Goal: Task Accomplishment & Management: Manage account settings

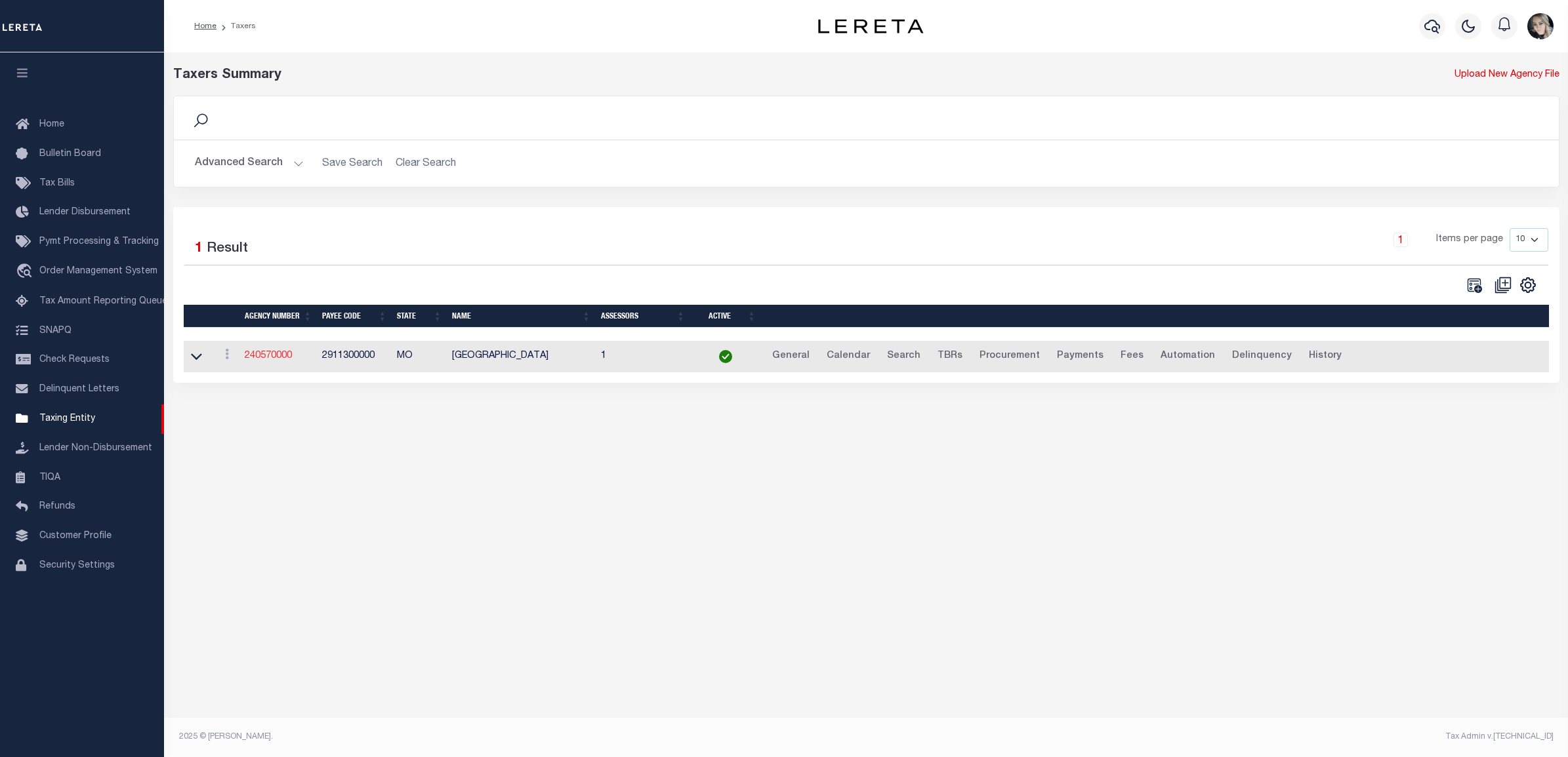
click at [263, 357] on link "240570000" at bounding box center [268, 355] width 48 height 9
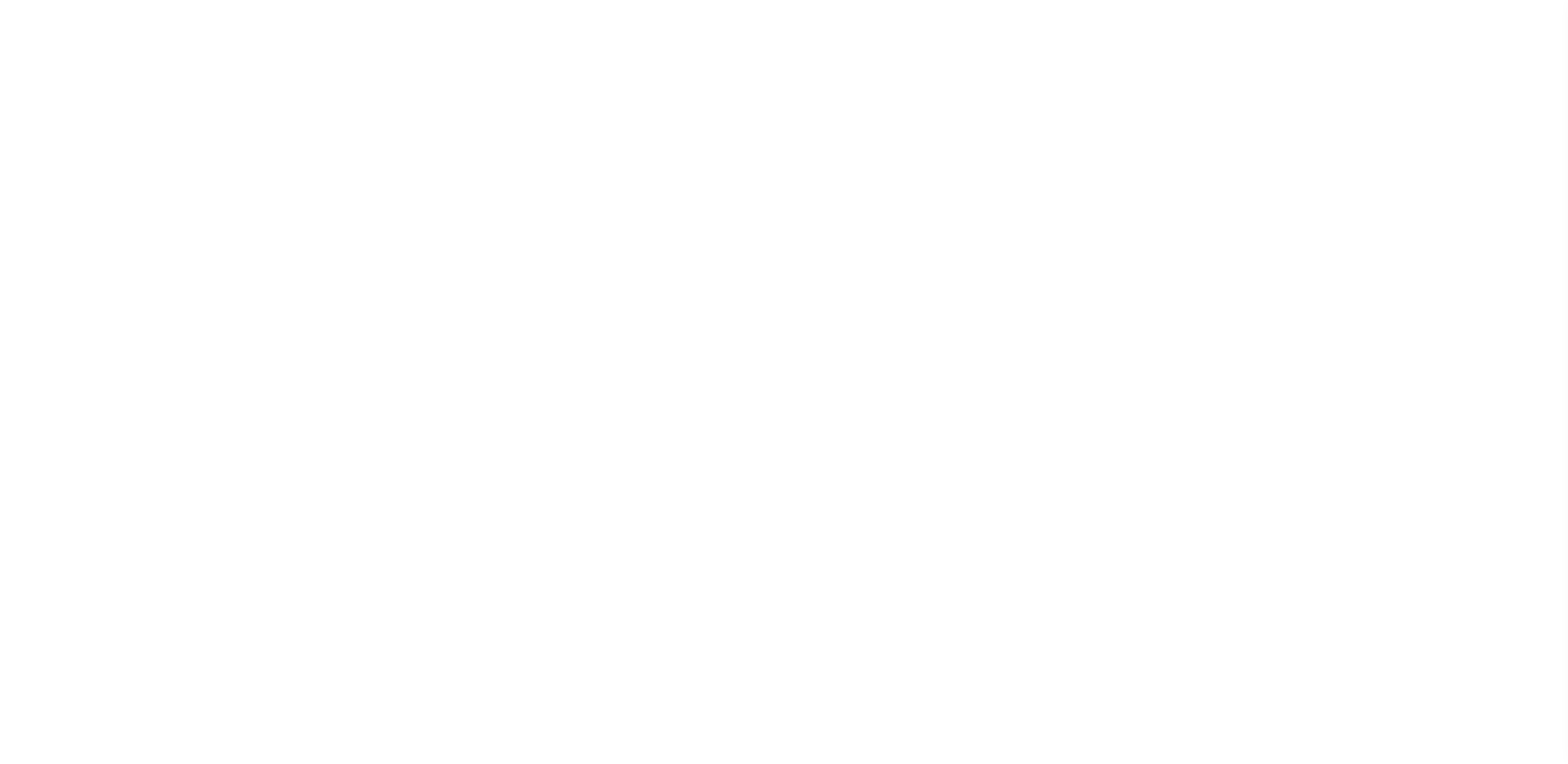
select select
checkbox input "false"
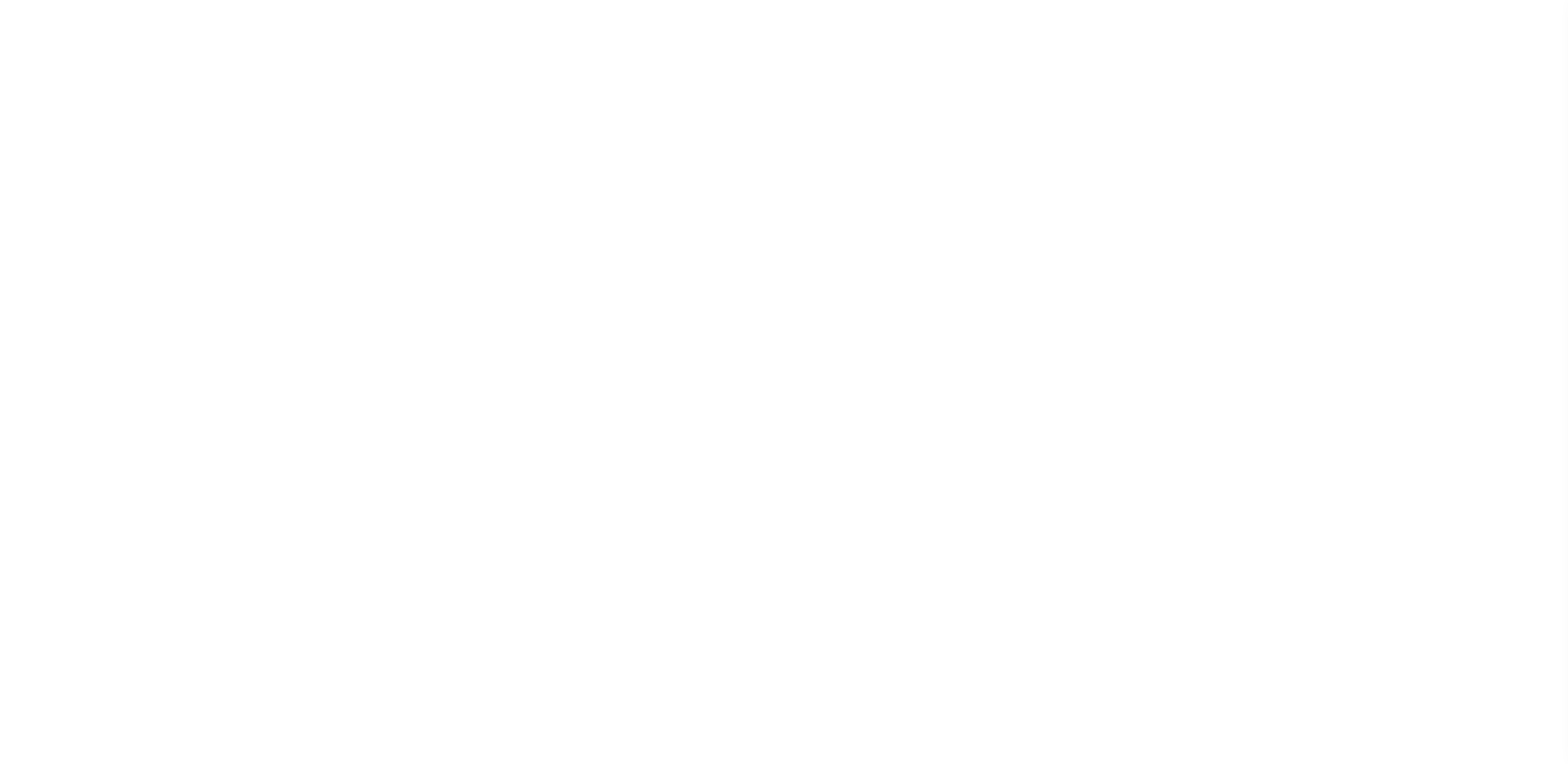
checkbox input "false"
type input "2911300000"
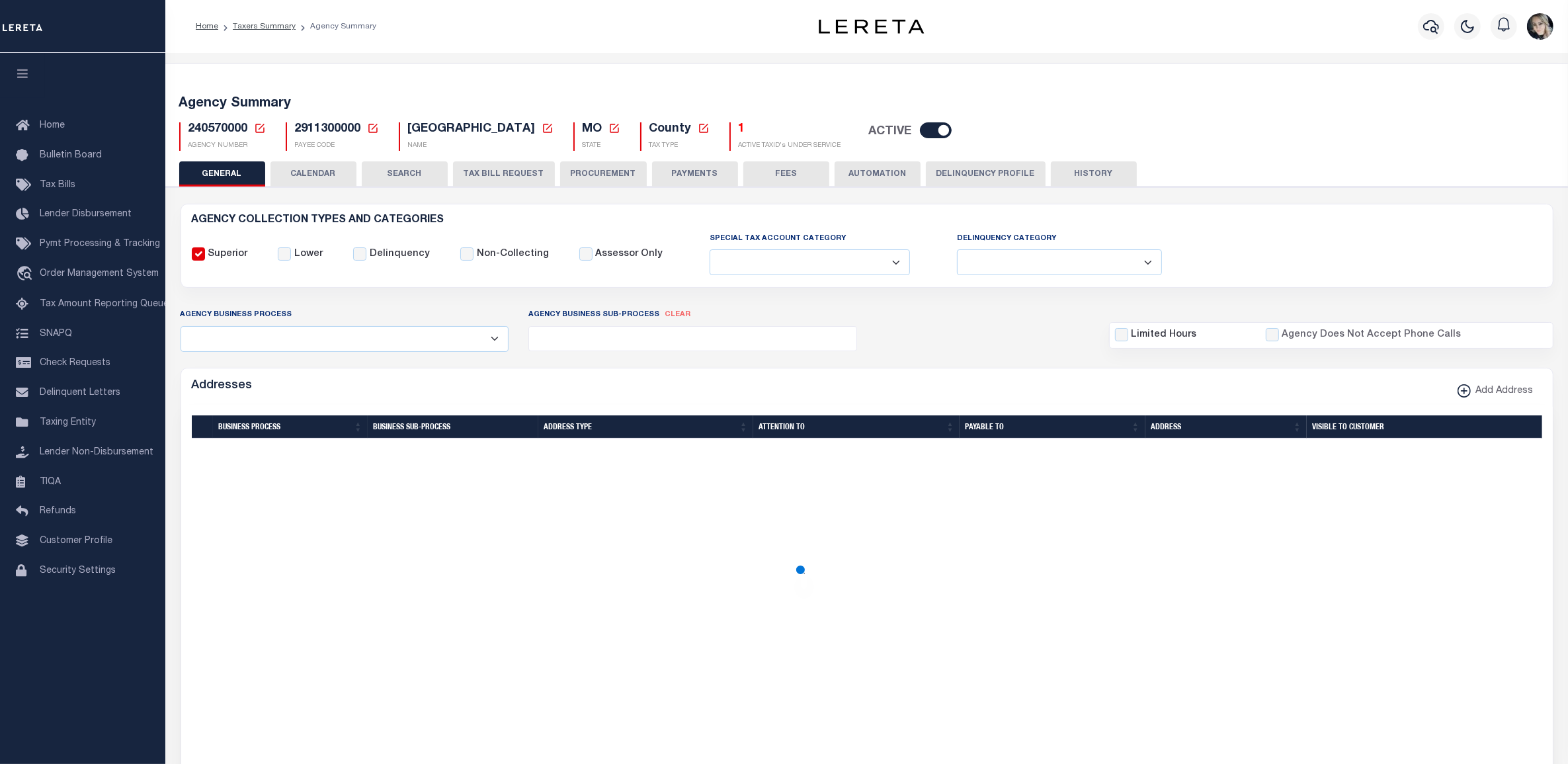
click at [258, 129] on icon at bounding box center [260, 129] width 12 height 12
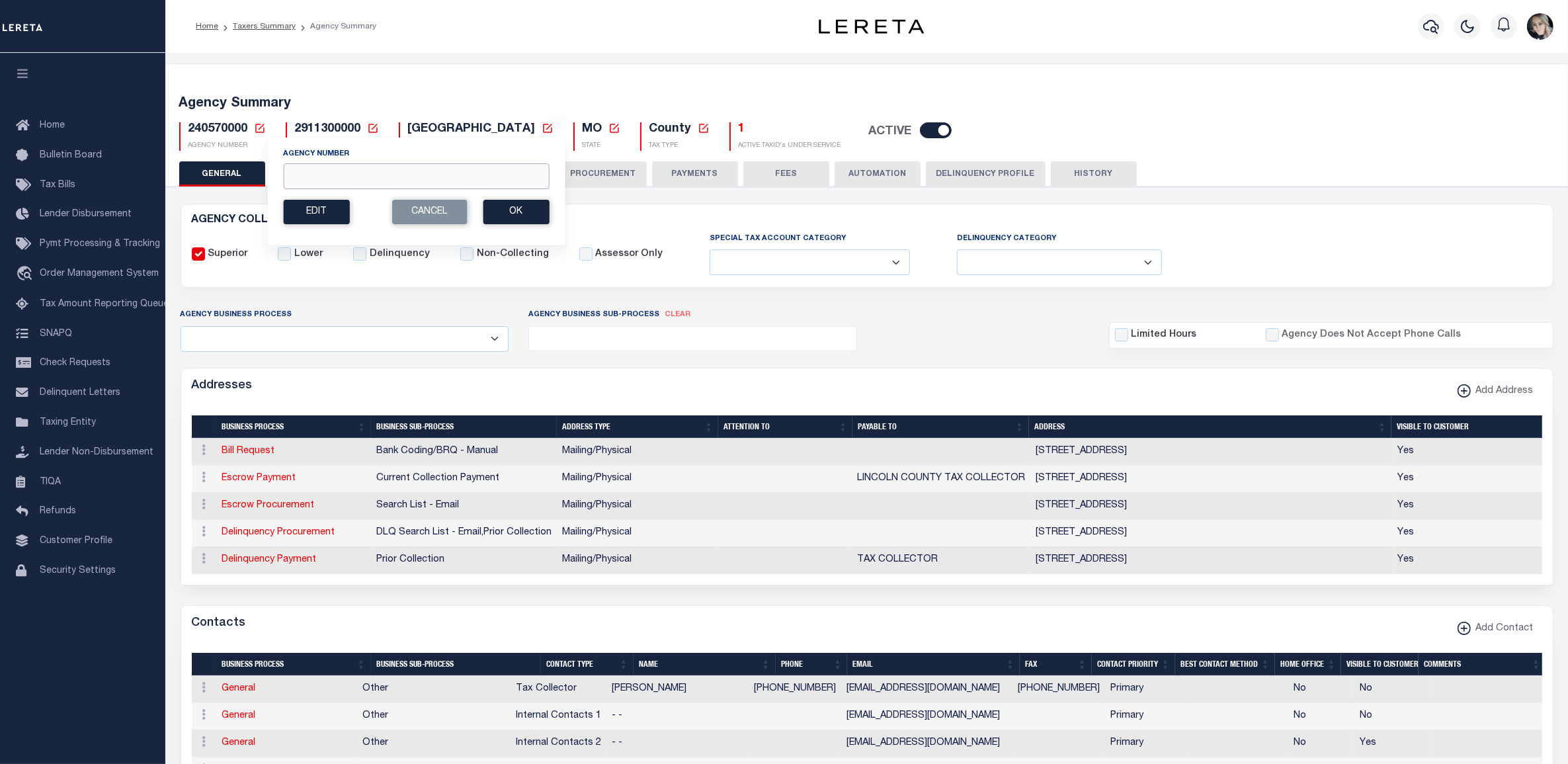
click at [307, 181] on input "Agency Number" at bounding box center [416, 177] width 265 height 26
paste input "060082211"
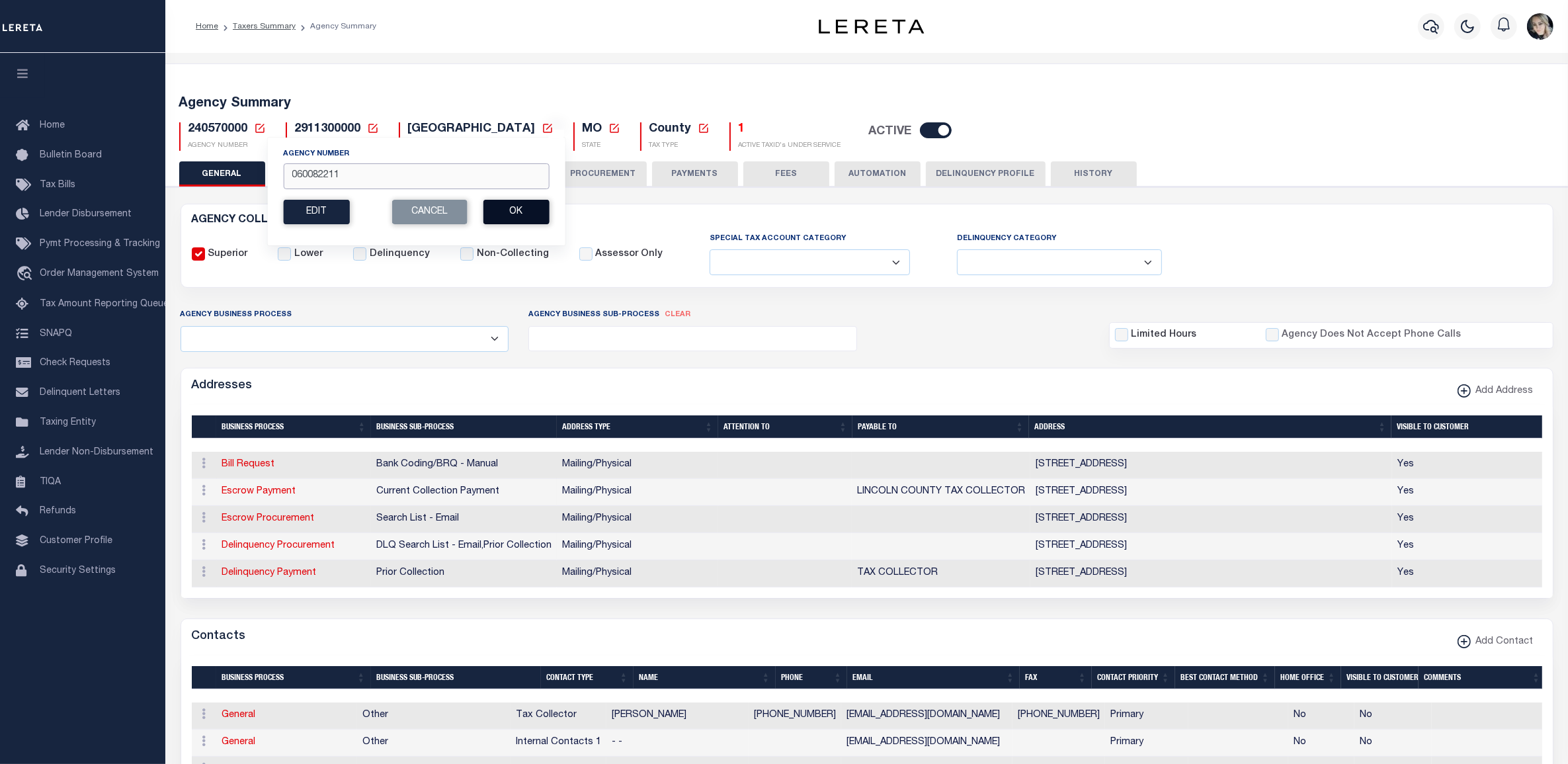
type input "060082211"
click at [528, 210] on button "Ok" at bounding box center [516, 212] width 66 height 25
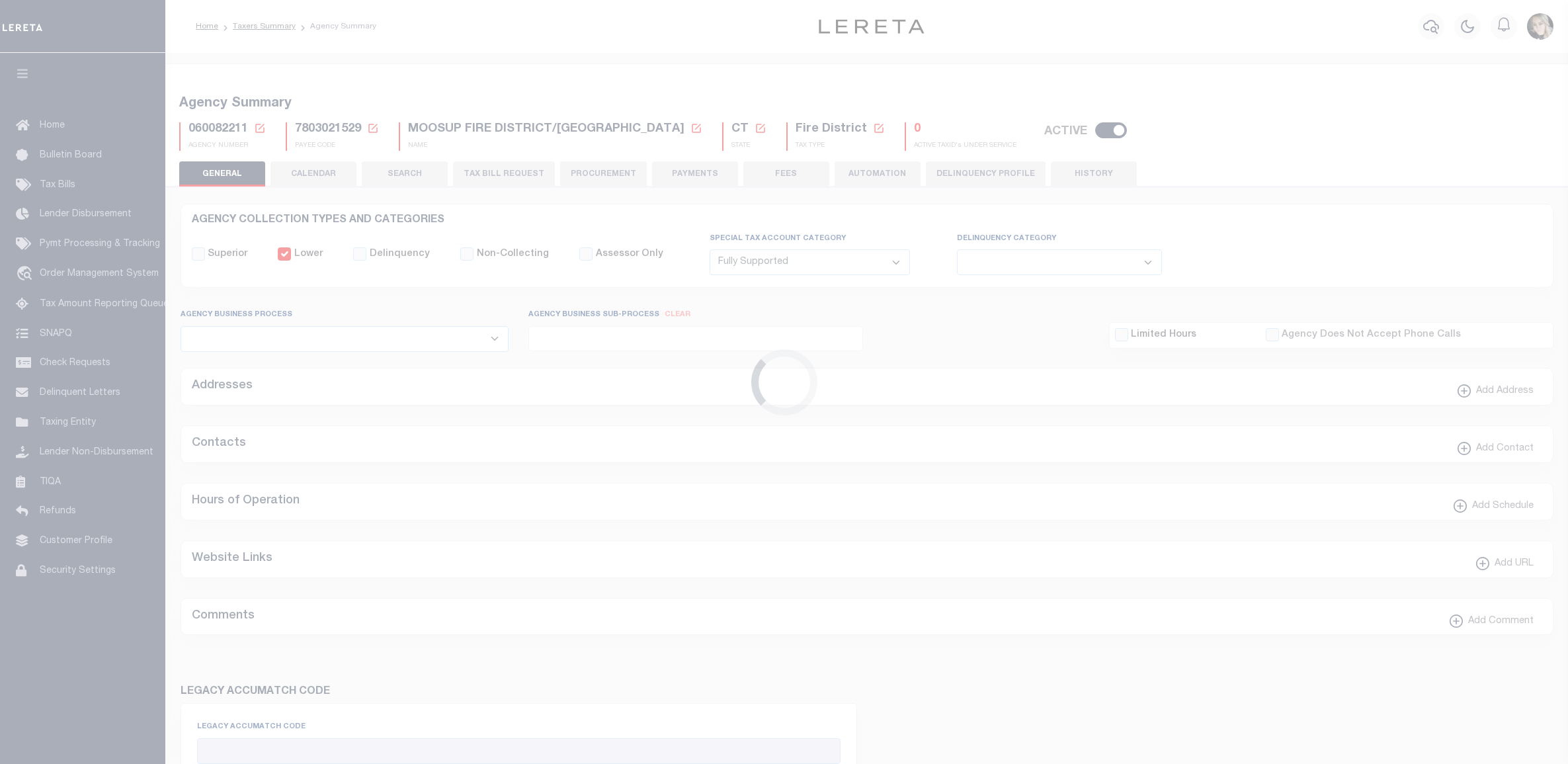
select select "1"
select select
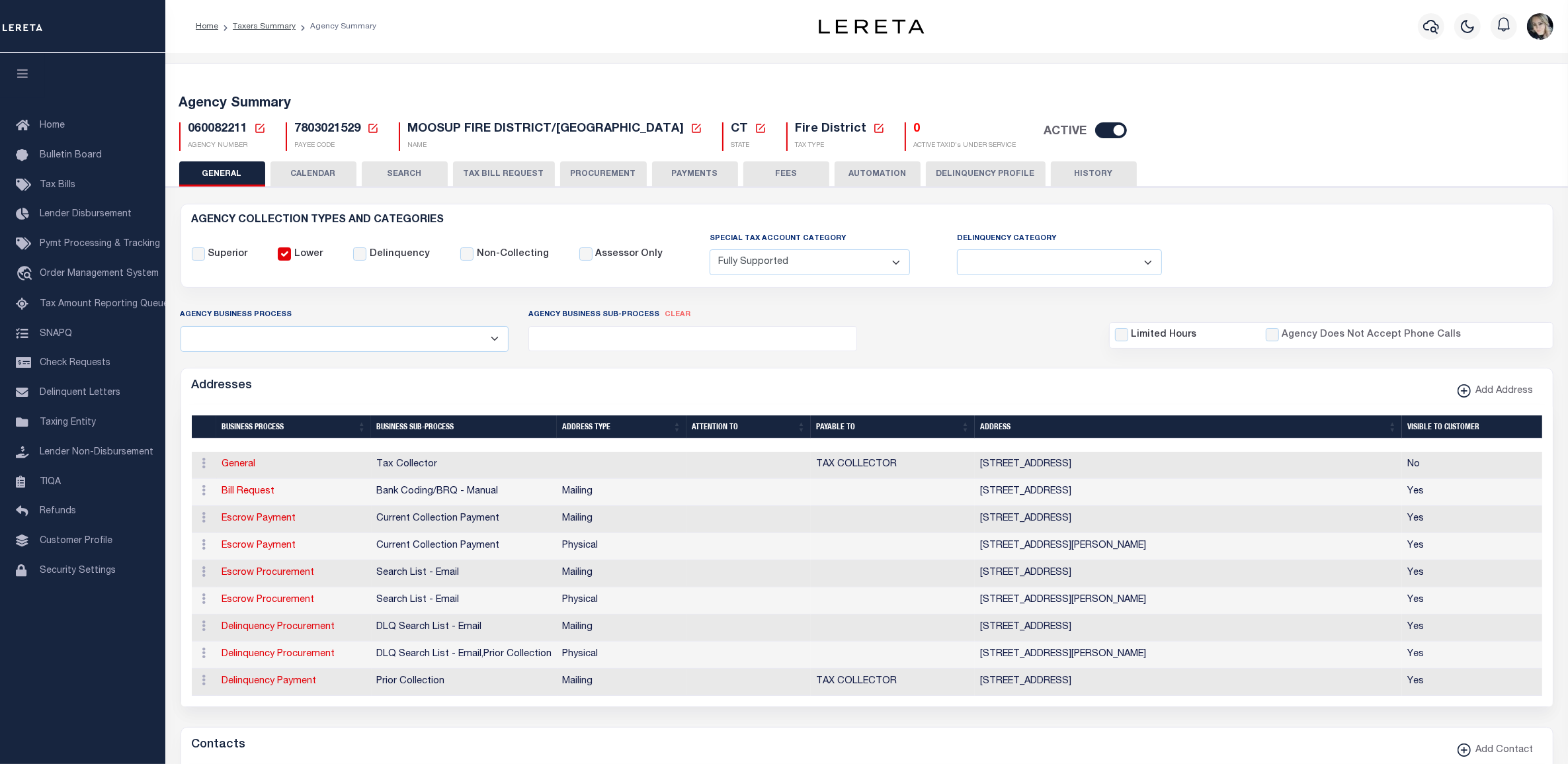
click at [487, 182] on button "TAX BILL REQUEST" at bounding box center [504, 174] width 102 height 25
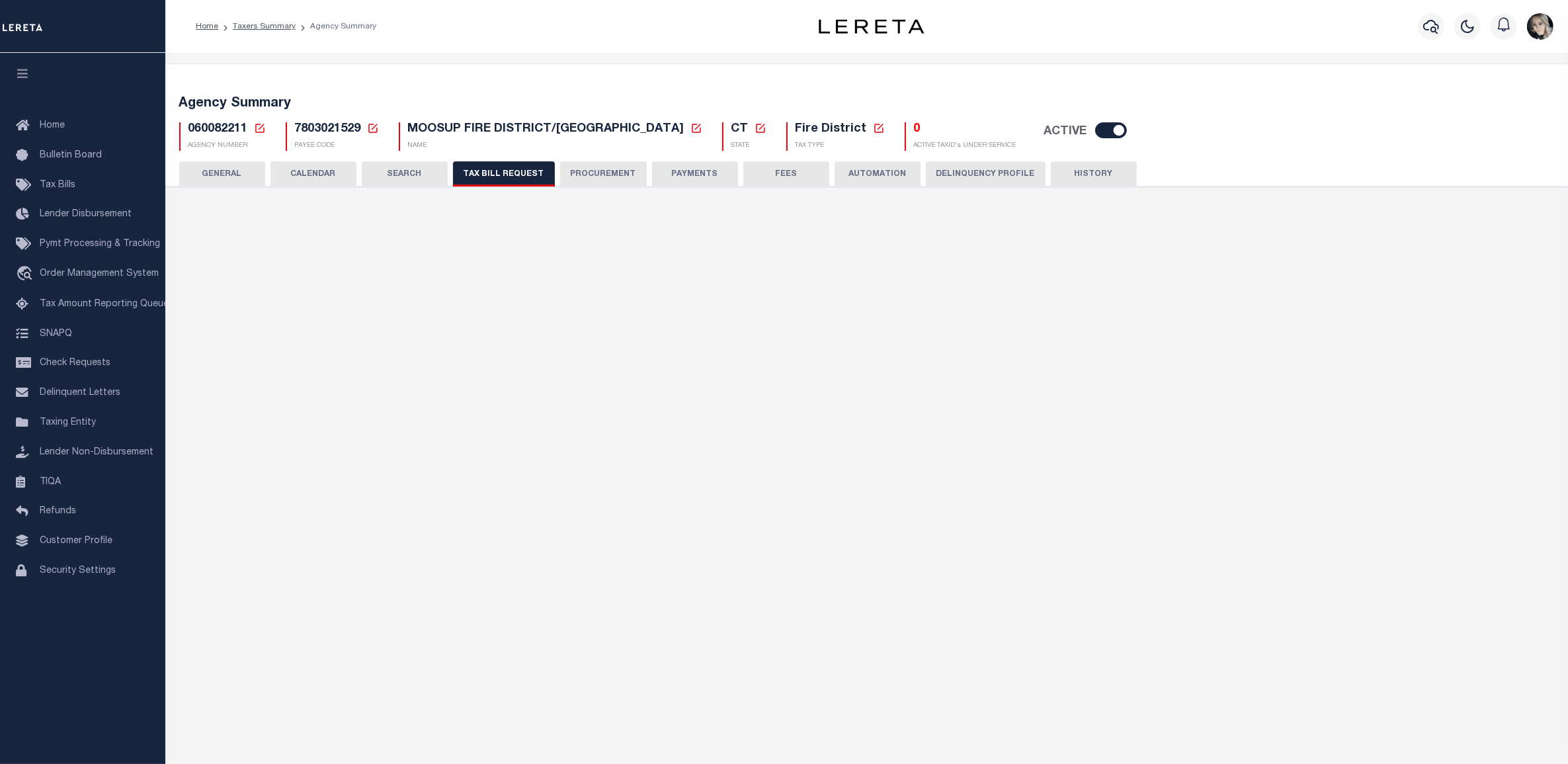
select select "29"
checkbox input "false"
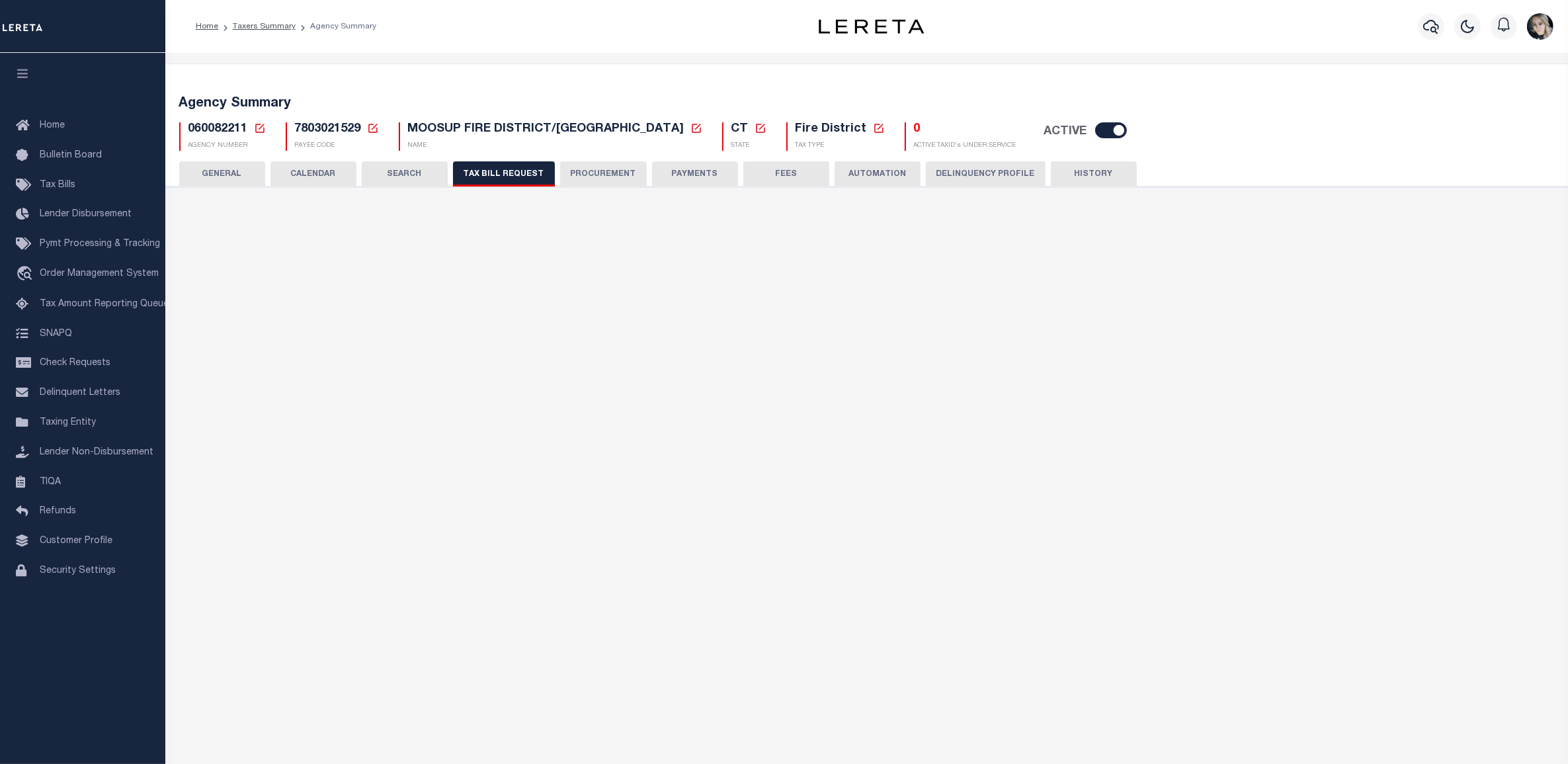
select select "16"
select select "false"
select select
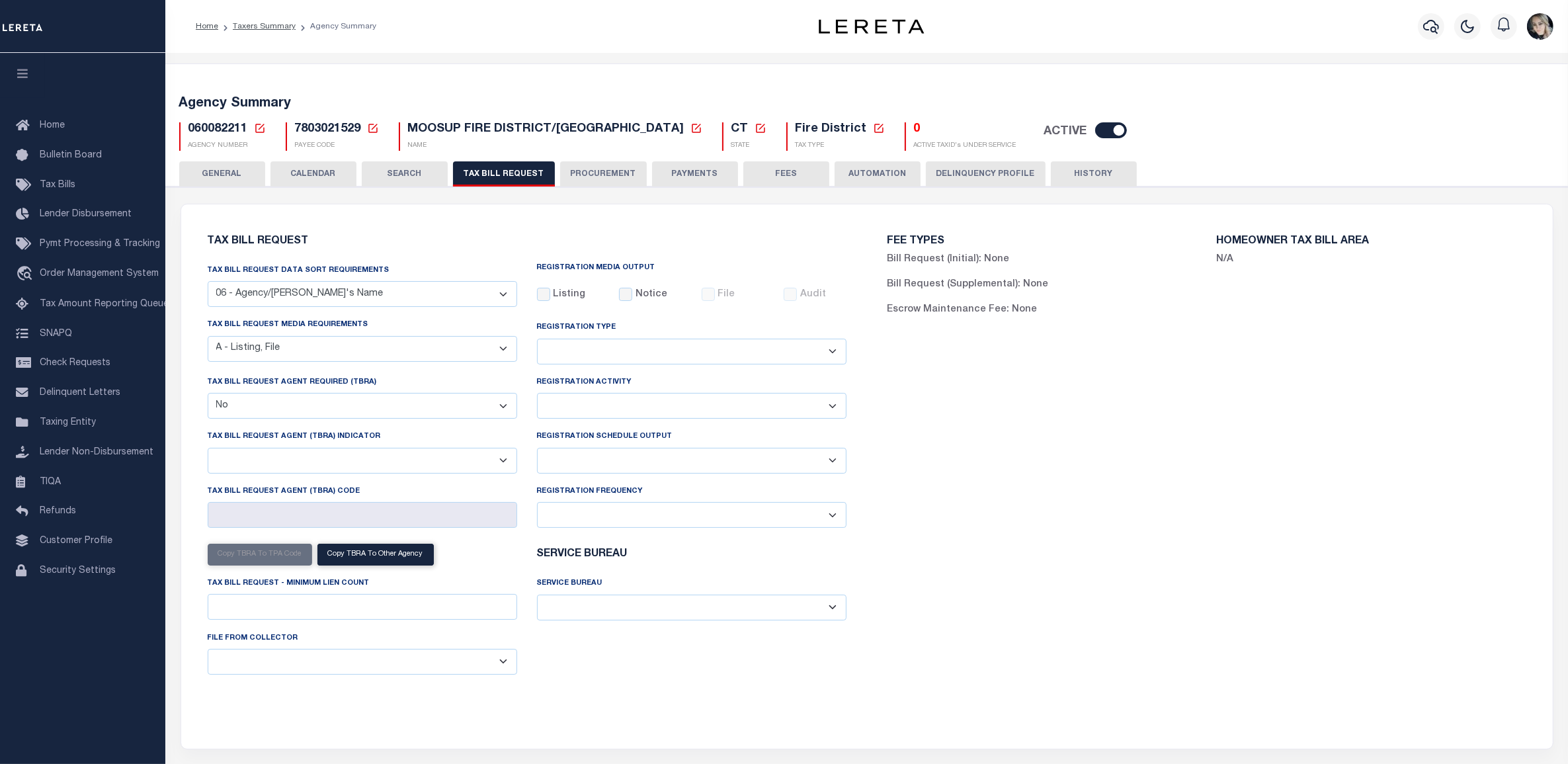
click at [621, 466] on select "Delta File Full File" at bounding box center [692, 461] width 309 height 26
select select "1"
click at [537, 450] on select "Delta File Full File" at bounding box center [692, 461] width 309 height 26
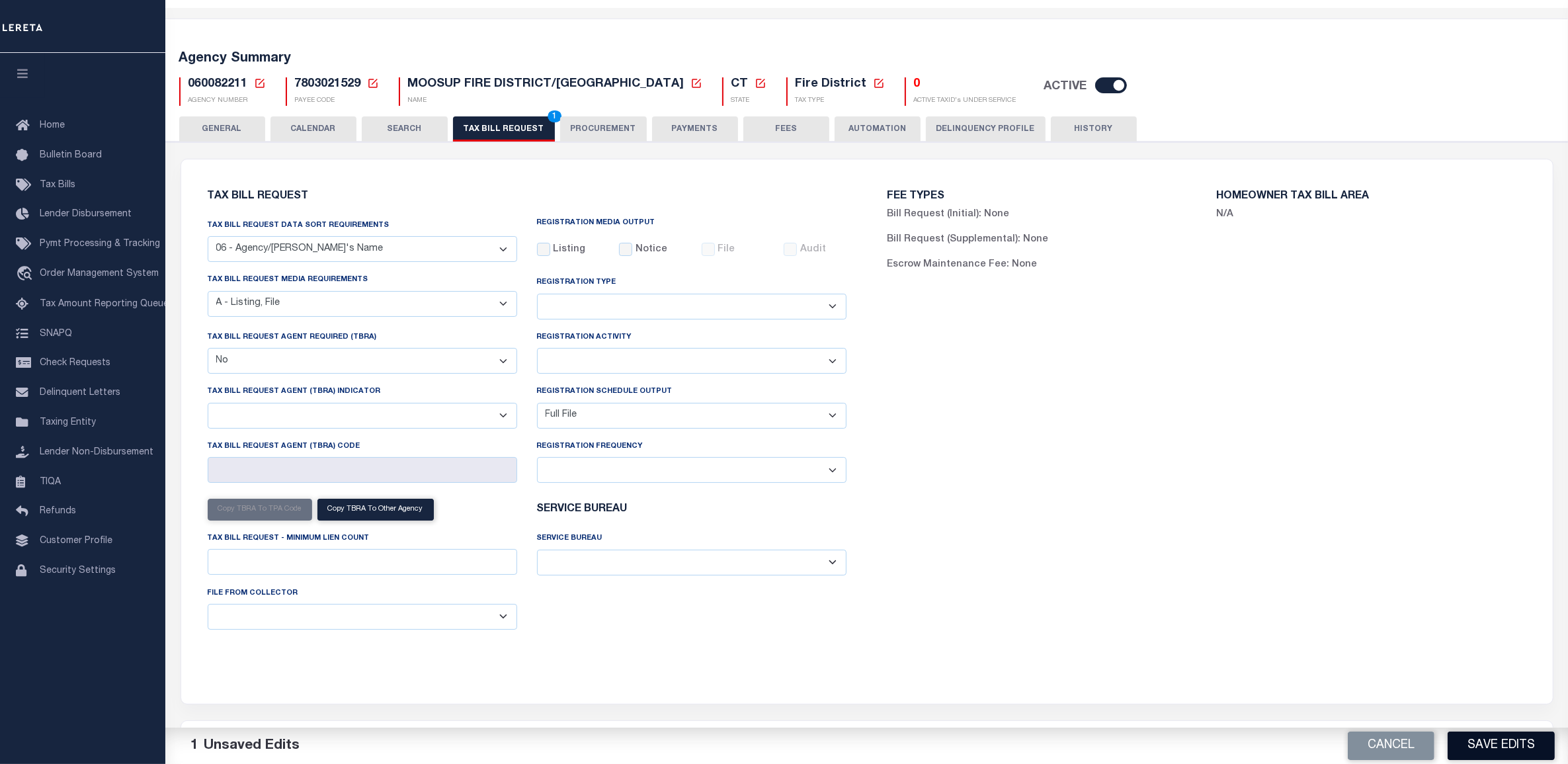
scroll to position [83, 0]
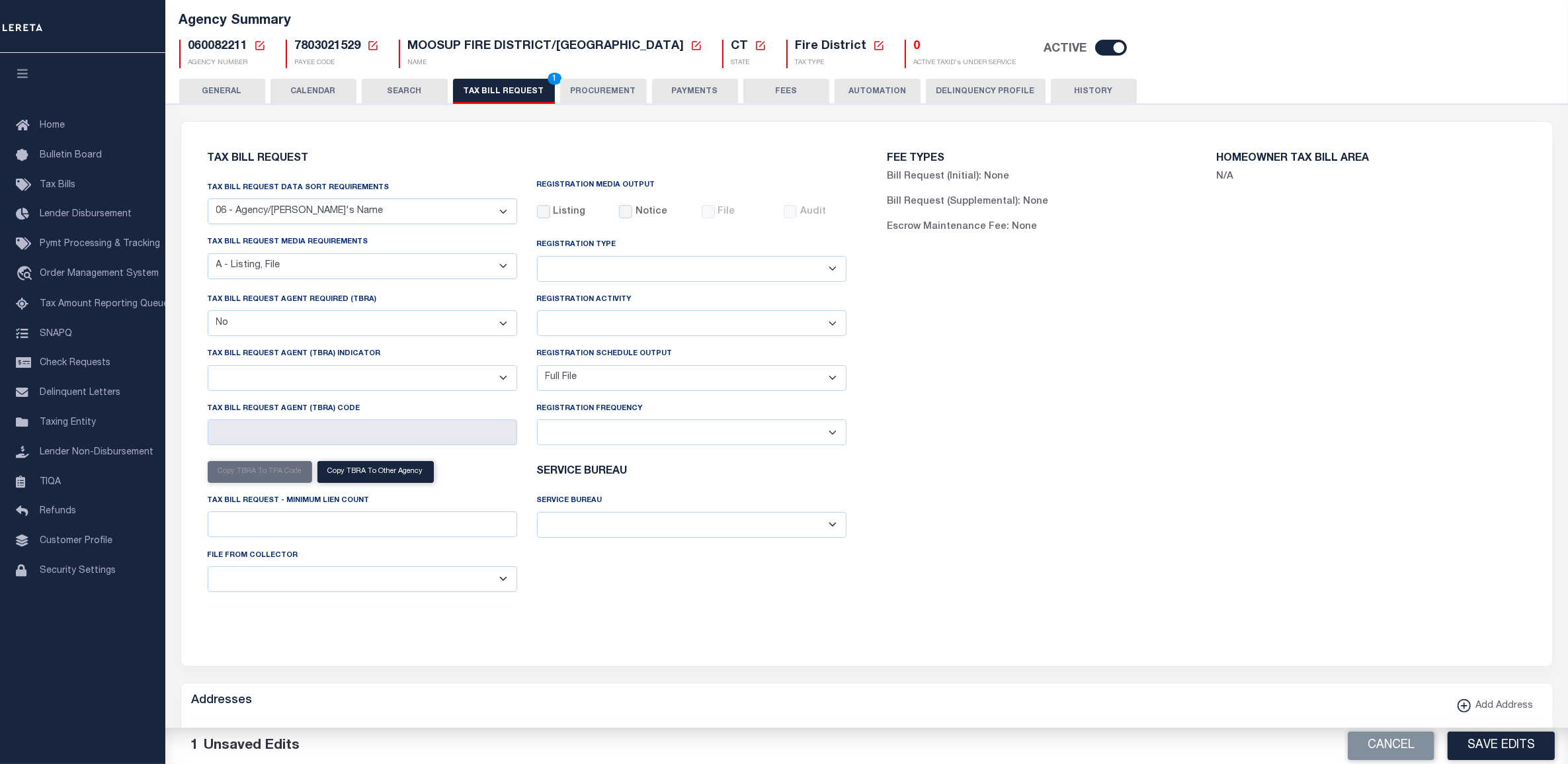
click at [1489, 745] on button "Save Edits" at bounding box center [1501, 746] width 107 height 28
